Goal: Task Accomplishment & Management: Use online tool/utility

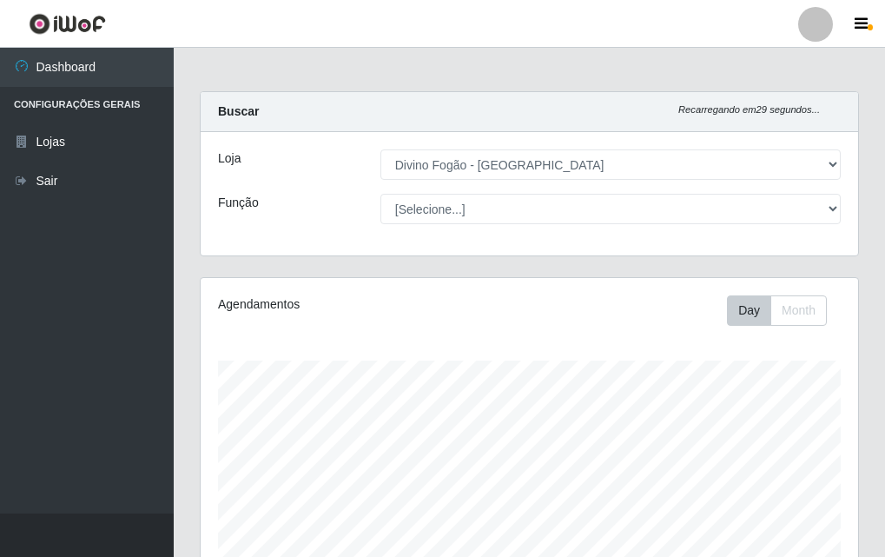
select select "499"
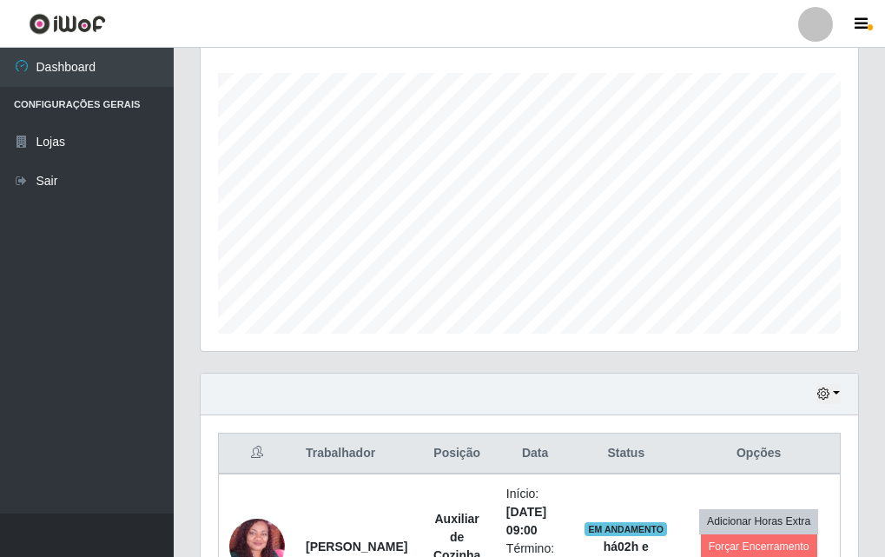
scroll to position [360, 658]
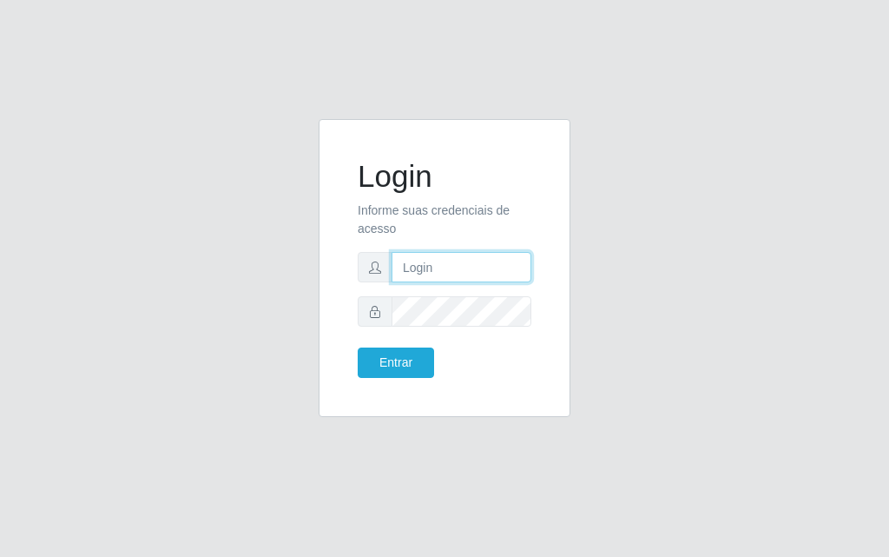
click at [458, 266] on input "text" at bounding box center [462, 267] width 140 height 30
type input "luiz@divinofogao"
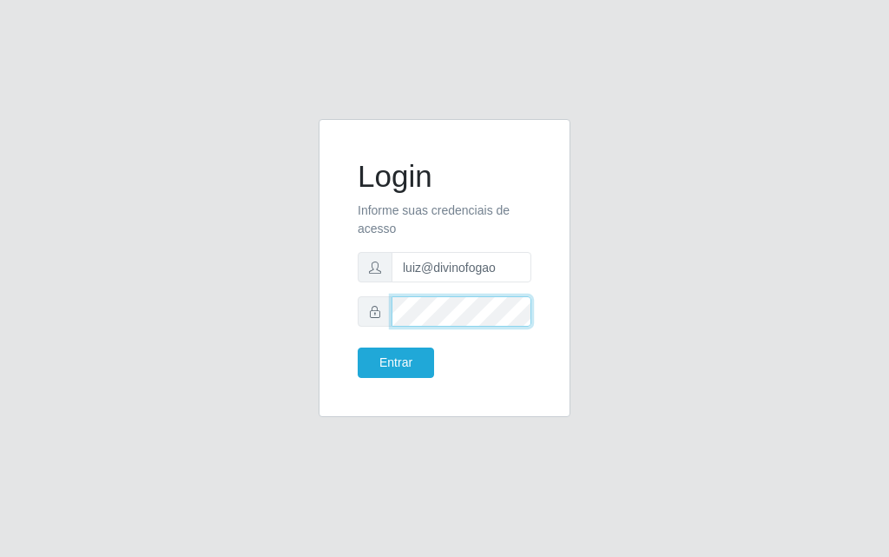
click at [358, 347] on button "Entrar" at bounding box center [396, 362] width 76 height 30
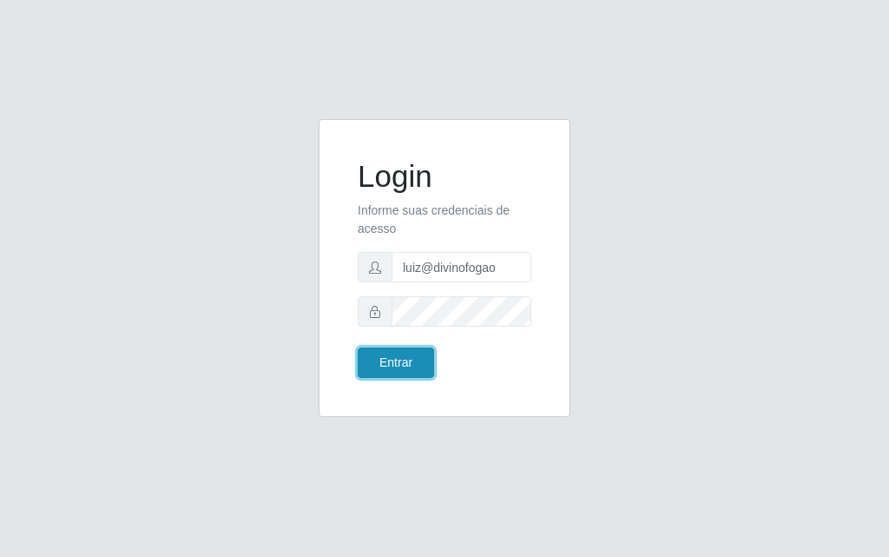
click at [403, 364] on button "Entrar" at bounding box center [396, 362] width 76 height 30
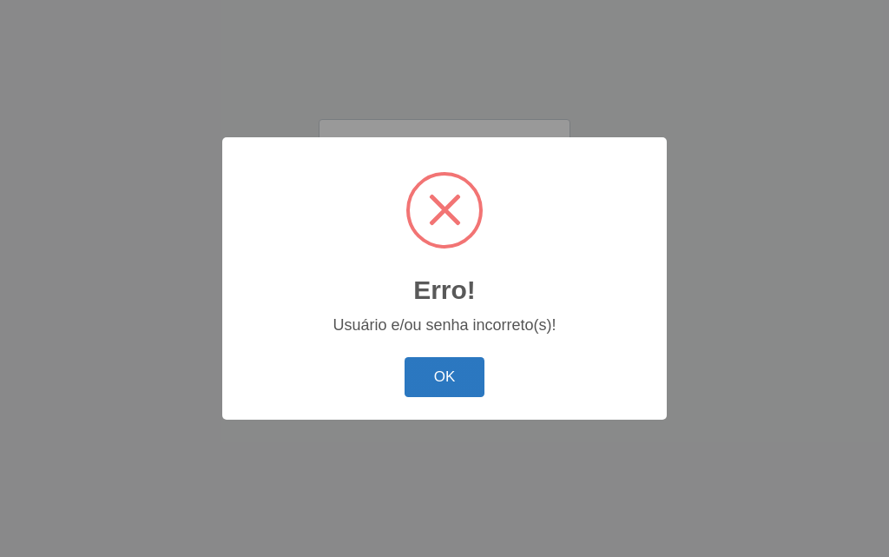
click at [445, 374] on button "OK" at bounding box center [445, 377] width 81 height 41
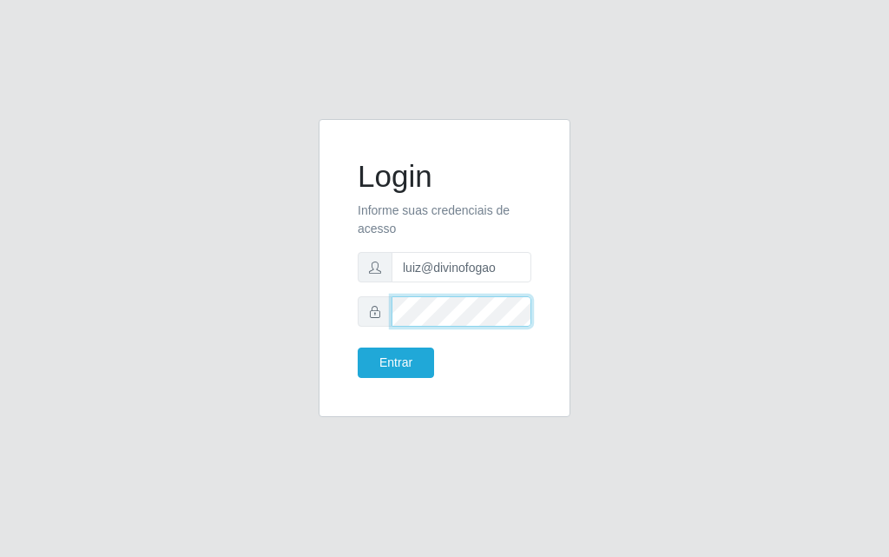
click at [358, 347] on button "Entrar" at bounding box center [396, 362] width 76 height 30
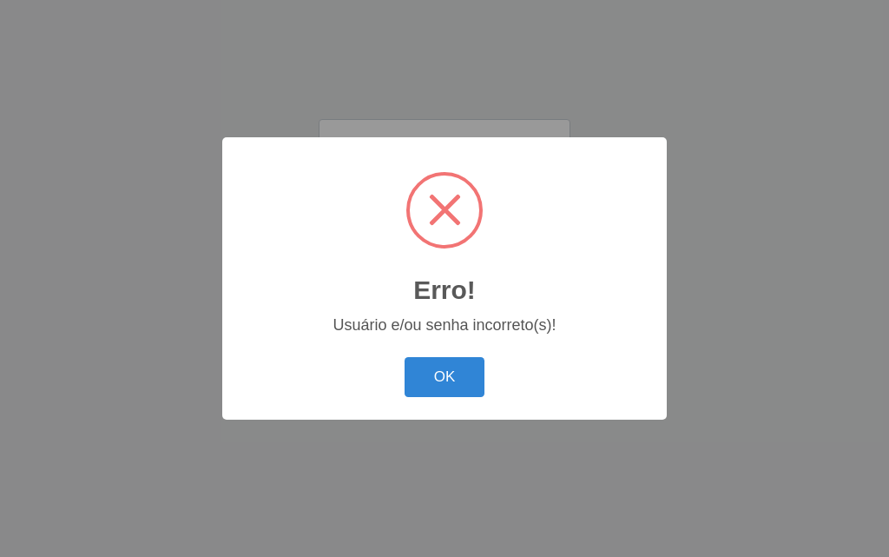
click at [419, 365] on body "Login Informe suas credenciais de acesso luiz@divinofogao Entrar Erro! × Usuári…" at bounding box center [444, 278] width 889 height 557
click at [477, 383] on button "OK" at bounding box center [445, 377] width 81 height 41
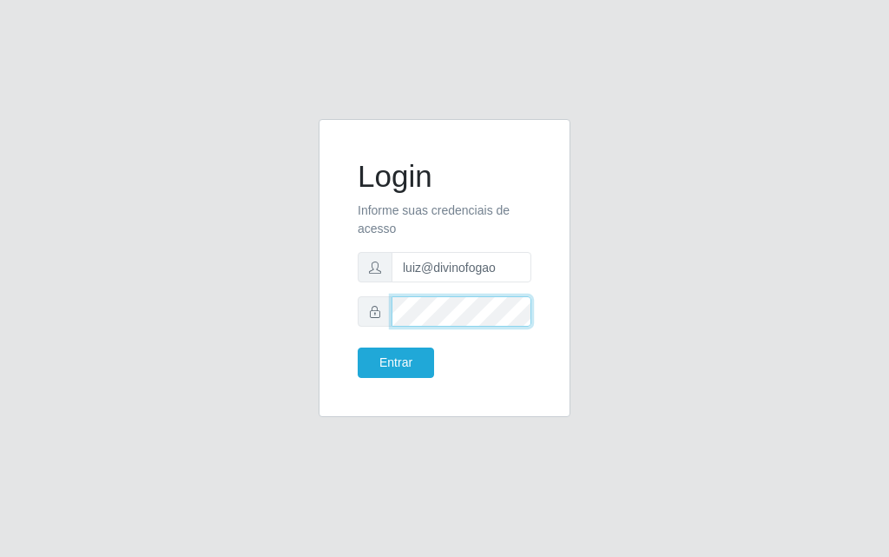
click at [358, 347] on button "Entrar" at bounding box center [396, 362] width 76 height 30
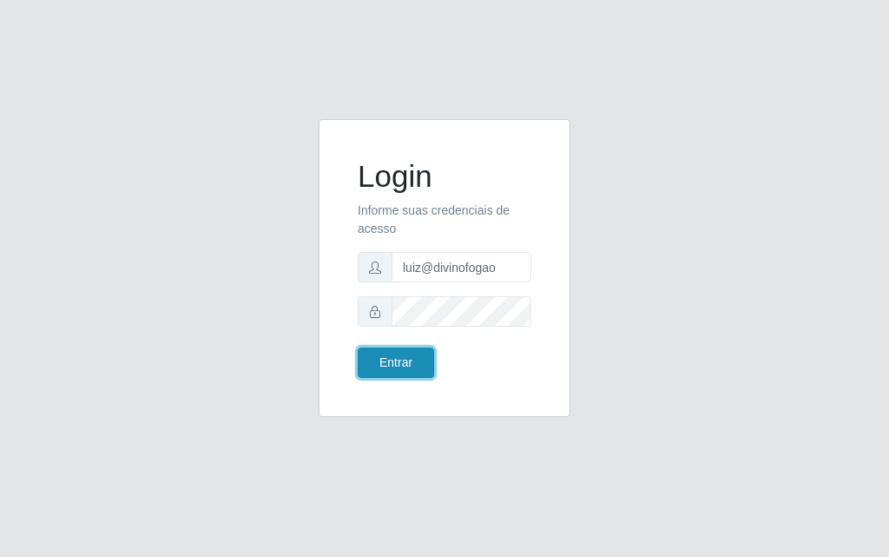
click at [391, 355] on button "Entrar" at bounding box center [396, 362] width 76 height 30
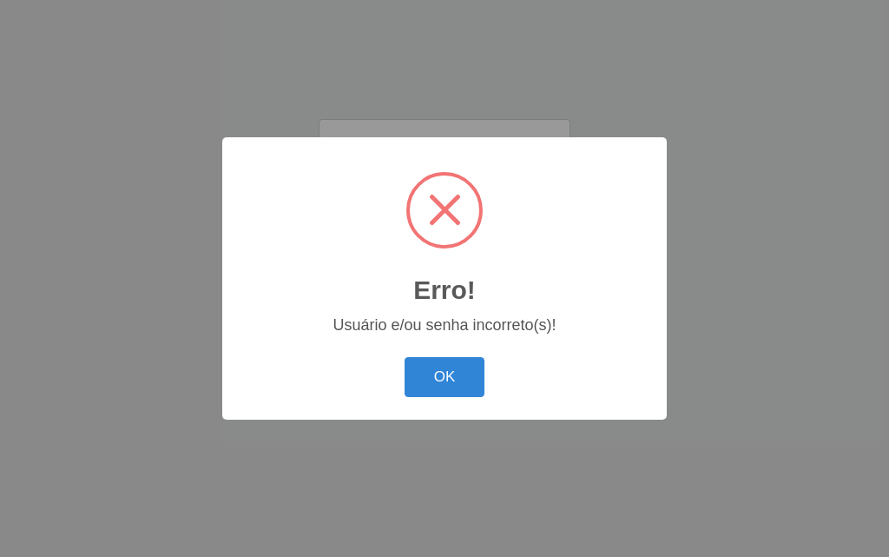
click at [455, 405] on div "Erro! × Usuário e/ou senha incorreto(s)! OK Cancel" at bounding box center [444, 277] width 445 height 281
click at [460, 371] on button "OK" at bounding box center [445, 377] width 81 height 41
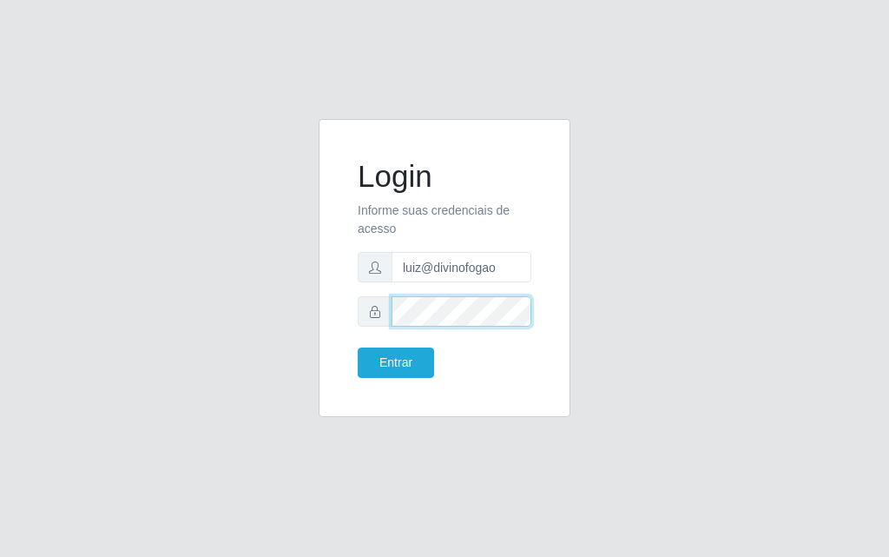
click at [358, 347] on button "Entrar" at bounding box center [396, 362] width 76 height 30
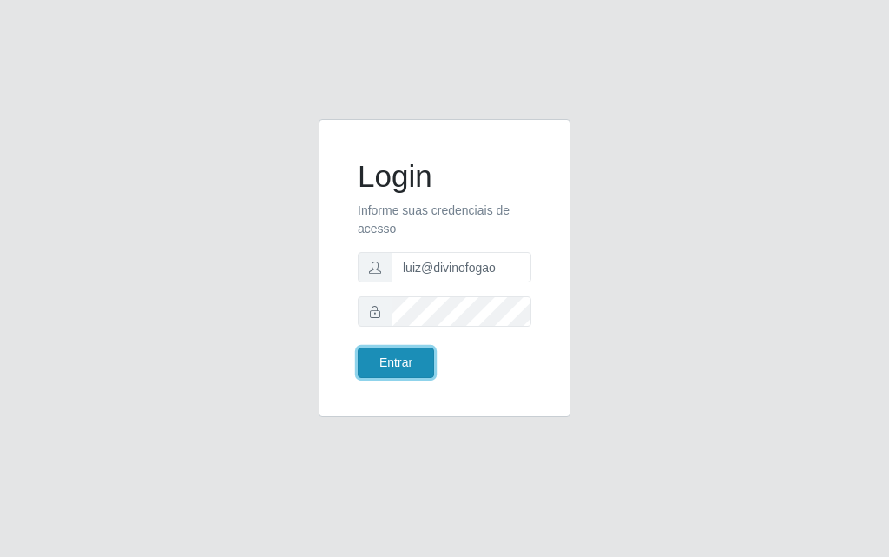
click at [425, 352] on button "Entrar" at bounding box center [396, 362] width 76 height 30
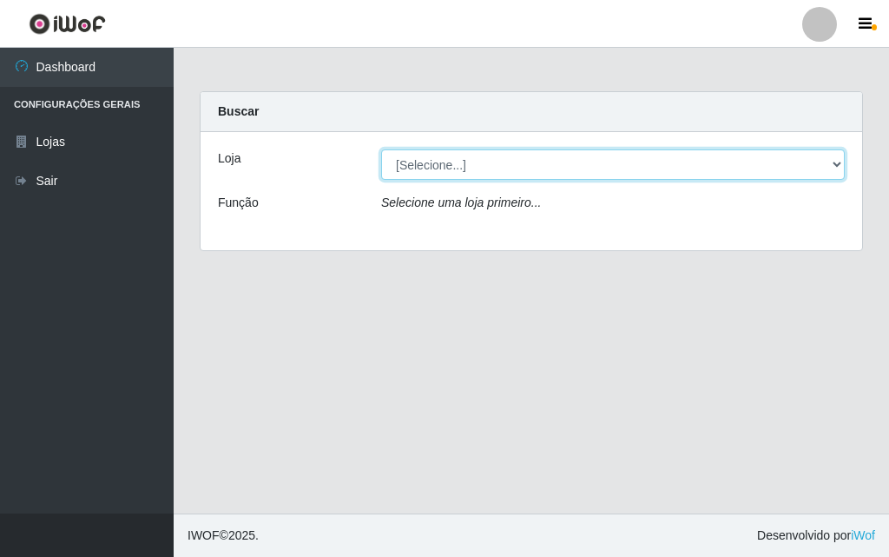
click at [444, 162] on select "[Selecione...] Divino Fogão - Campina Grande" at bounding box center [613, 164] width 464 height 30
select select "499"
click at [381, 149] on select "[Selecione...] Divino Fogão - Campina Grande" at bounding box center [613, 164] width 464 height 30
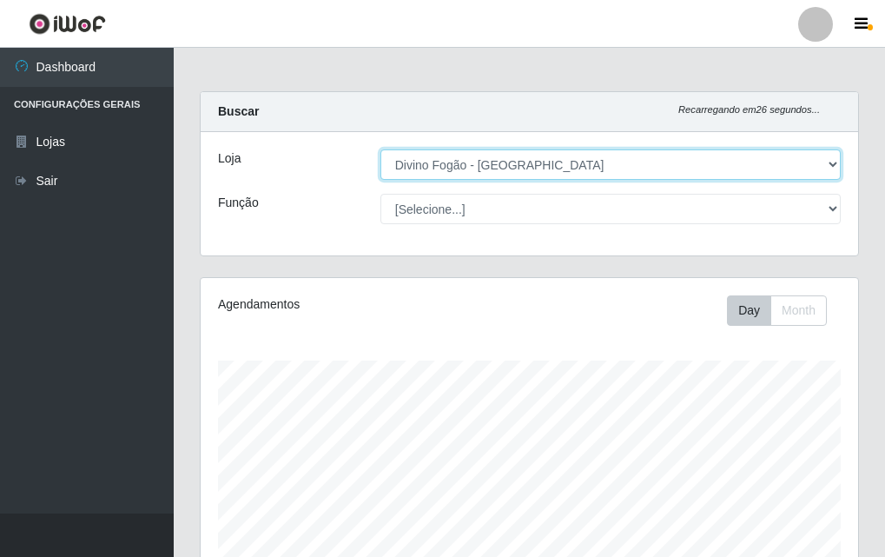
drag, startPoint x: 526, startPoint y: 159, endPoint x: 520, endPoint y: 171, distance: 13.6
click at [526, 159] on select "[Selecione...] Divino Fogão - Campina Grande" at bounding box center [610, 164] width 460 height 30
click at [380, 149] on select "[Selecione...] Divino Fogão - Campina Grande" at bounding box center [610, 164] width 460 height 30
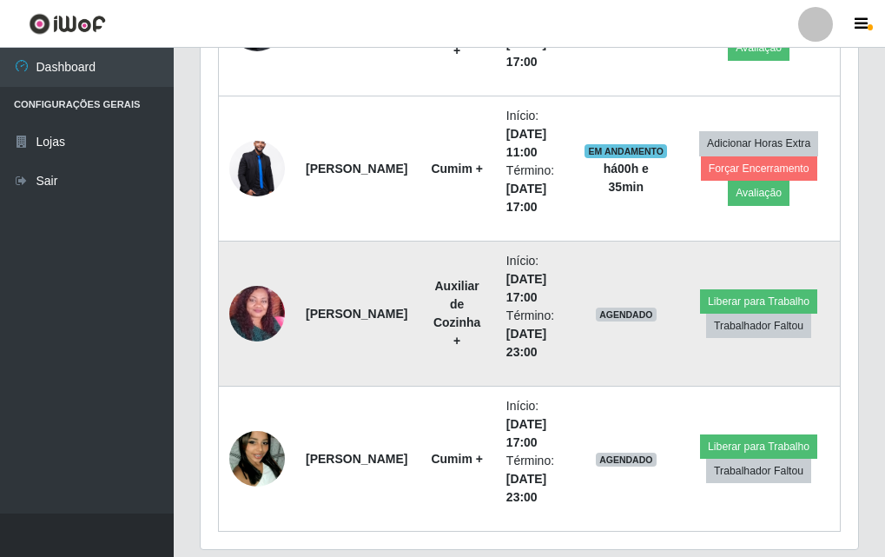
scroll to position [1013, 0]
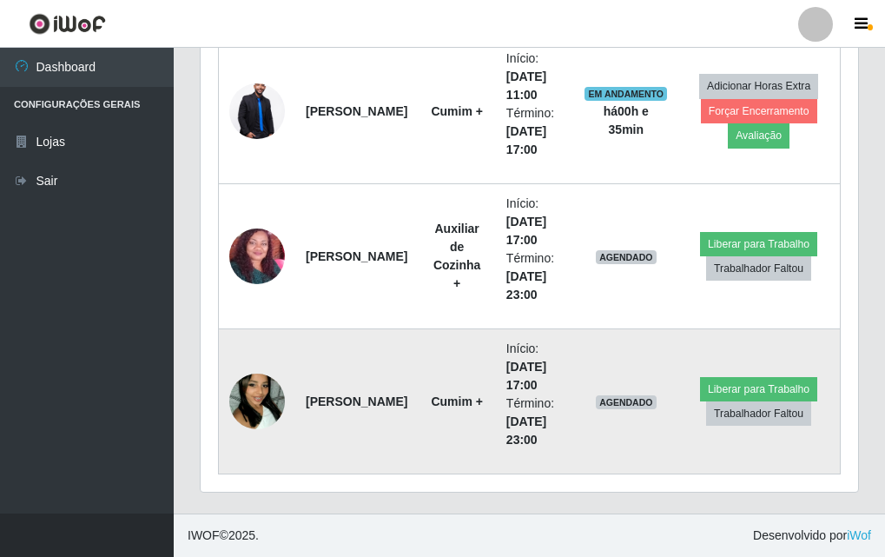
click at [234, 413] on img at bounding box center [257, 401] width 56 height 99
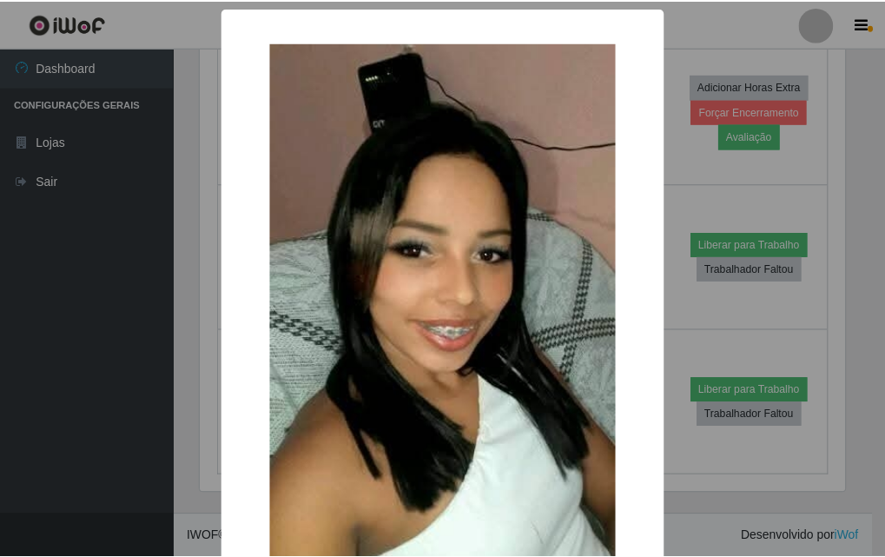
scroll to position [213, 0]
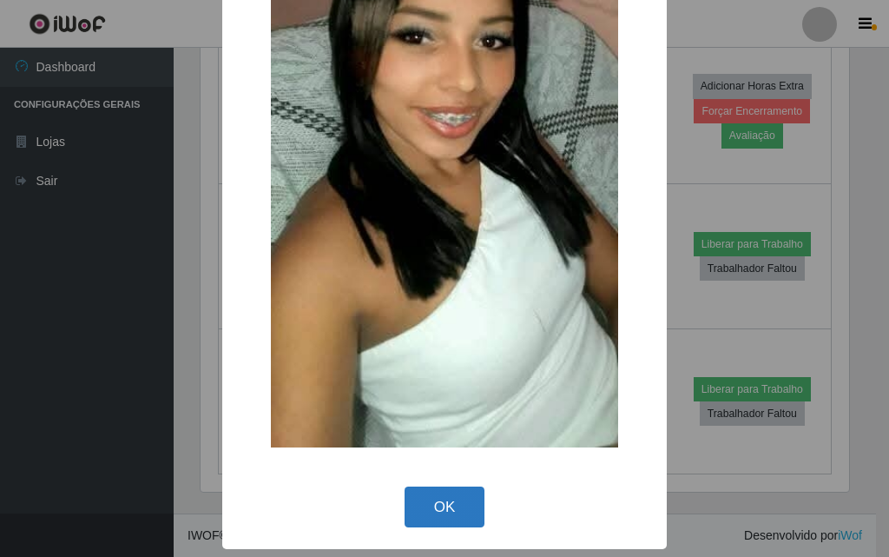
click at [434, 493] on button "OK" at bounding box center [445, 506] width 81 height 41
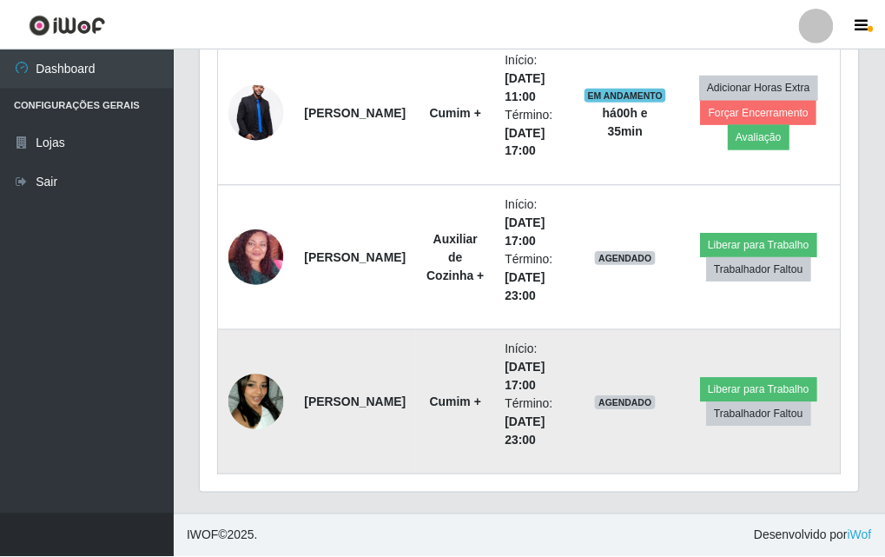
scroll to position [360, 658]
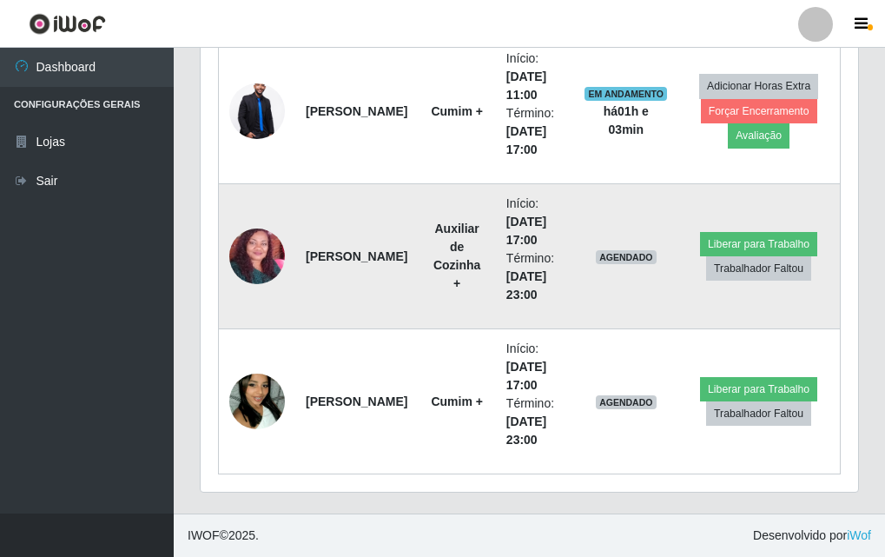
click at [348, 249] on strong "[PERSON_NAME]" at bounding box center [357, 256] width 102 height 14
